Goal: Transaction & Acquisition: Subscribe to service/newsletter

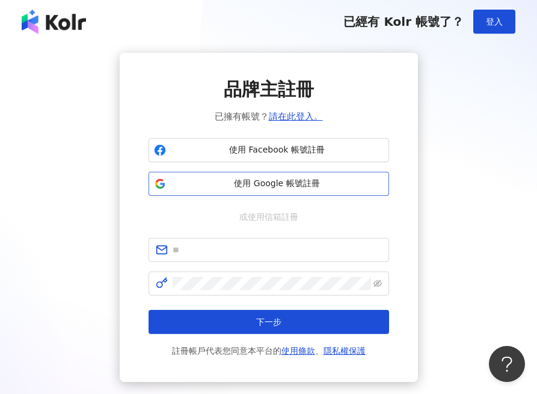
click at [299, 186] on span "使用 Google 帳號註冊" at bounding box center [277, 184] width 213 height 12
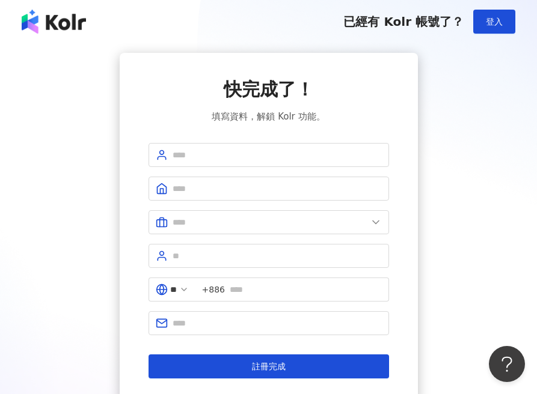
click at [57, 23] on img at bounding box center [54, 22] width 64 height 24
